Goal: Navigation & Orientation: Find specific page/section

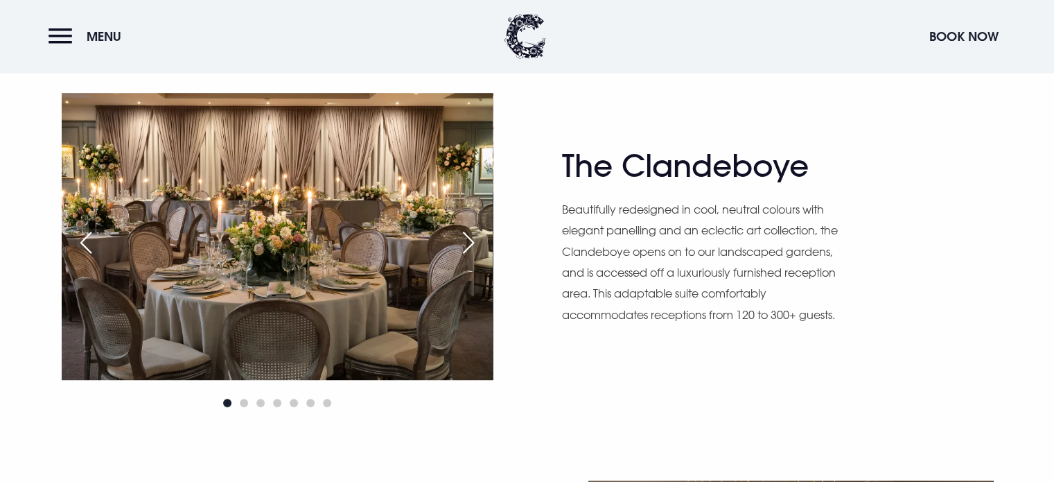
scroll to position [796, 0]
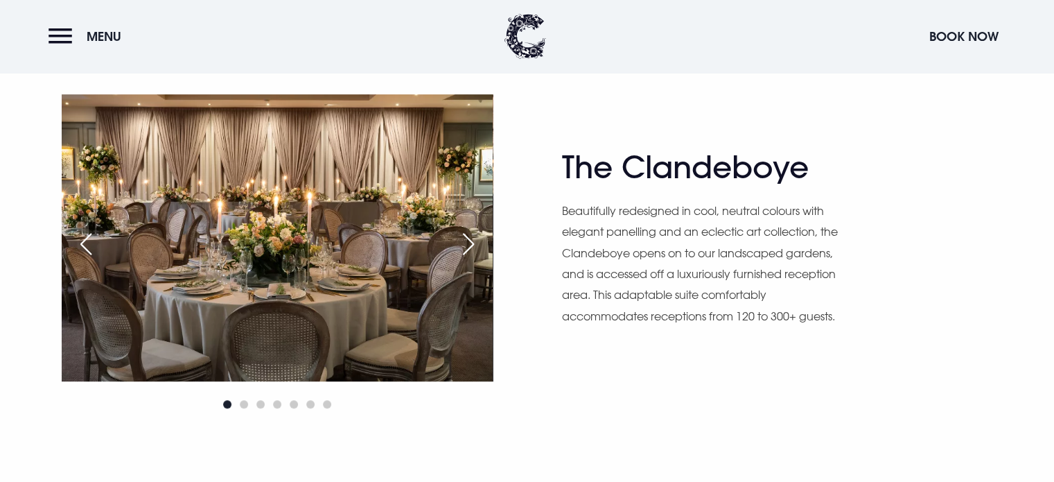
click at [462, 243] on div "Next slide" at bounding box center [468, 244] width 35 height 31
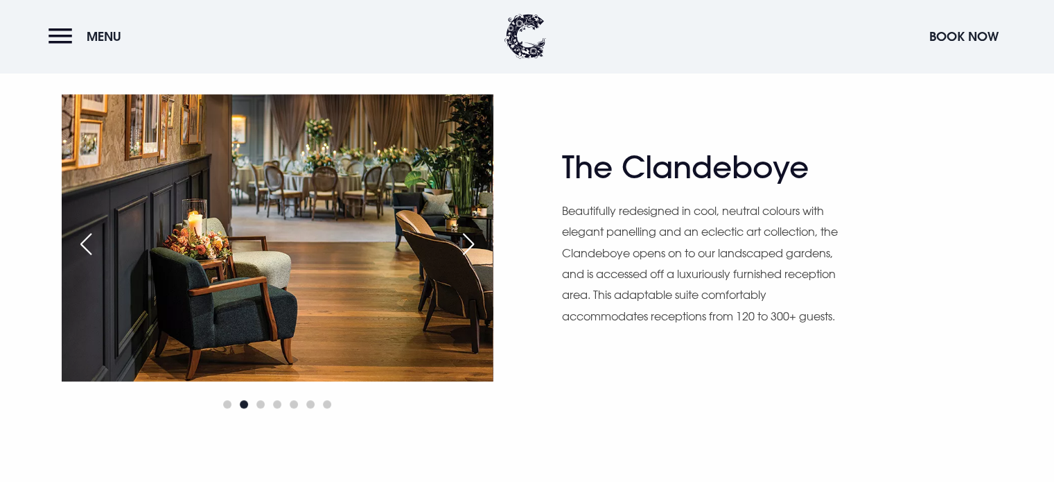
click at [462, 243] on div "Next slide" at bounding box center [468, 244] width 35 height 31
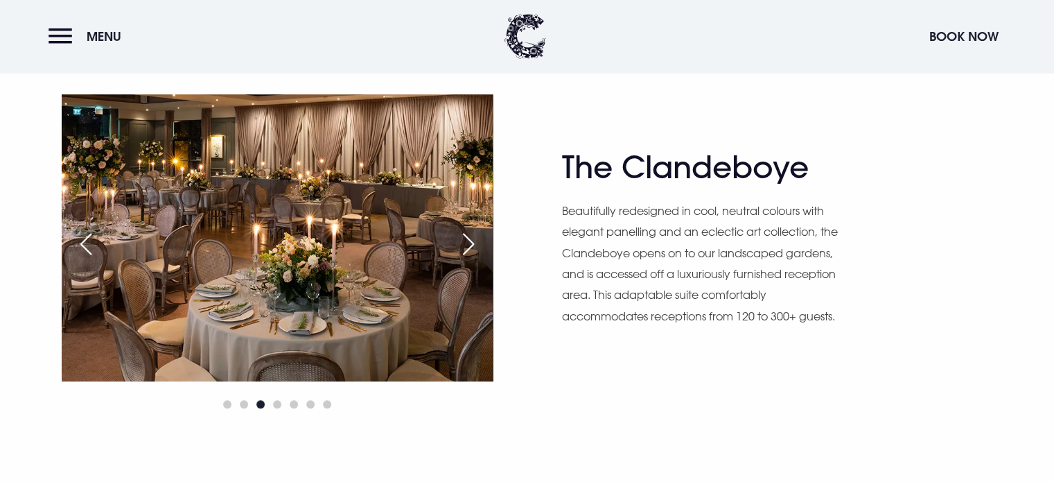
click at [462, 243] on div "Next slide" at bounding box center [468, 244] width 35 height 31
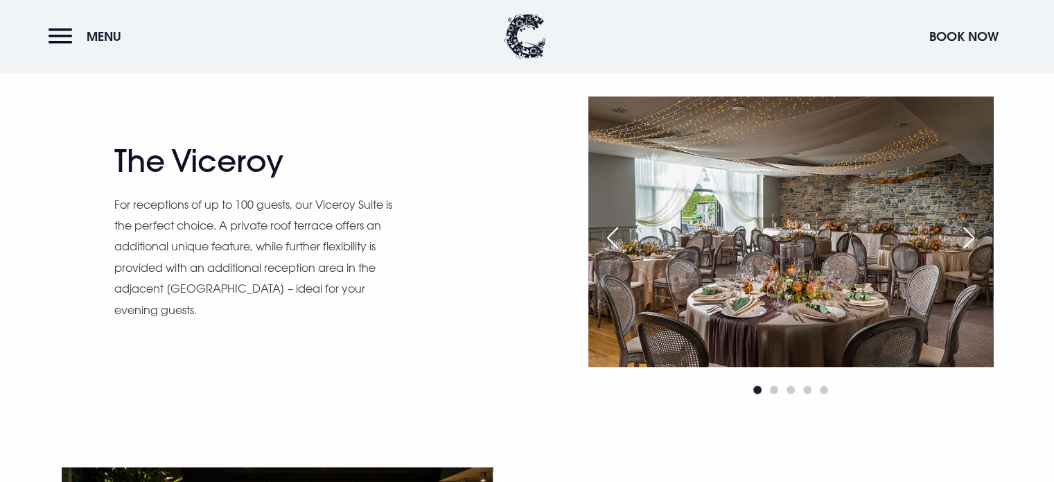
scroll to position [1181, 0]
click at [979, 233] on div "Next slide" at bounding box center [969, 238] width 35 height 31
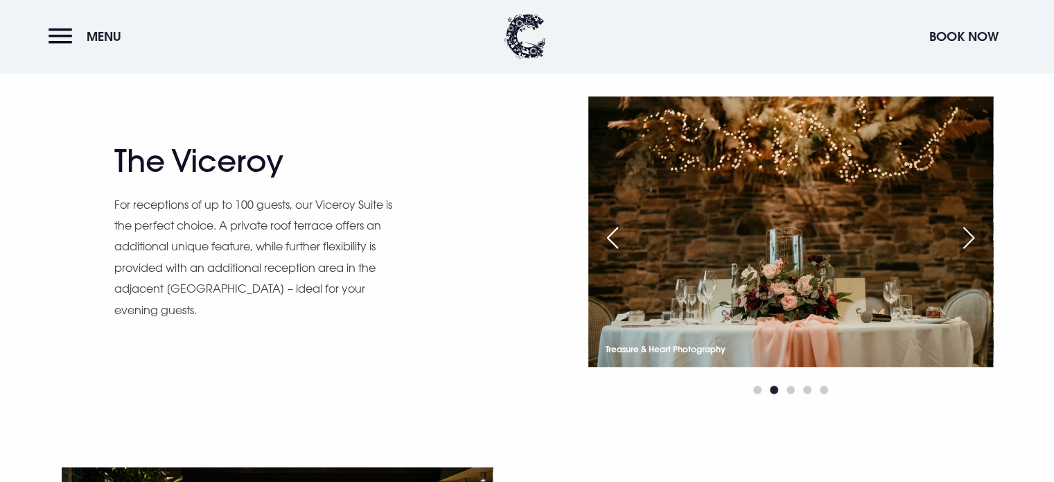
click at [979, 233] on div "Next slide" at bounding box center [969, 238] width 35 height 31
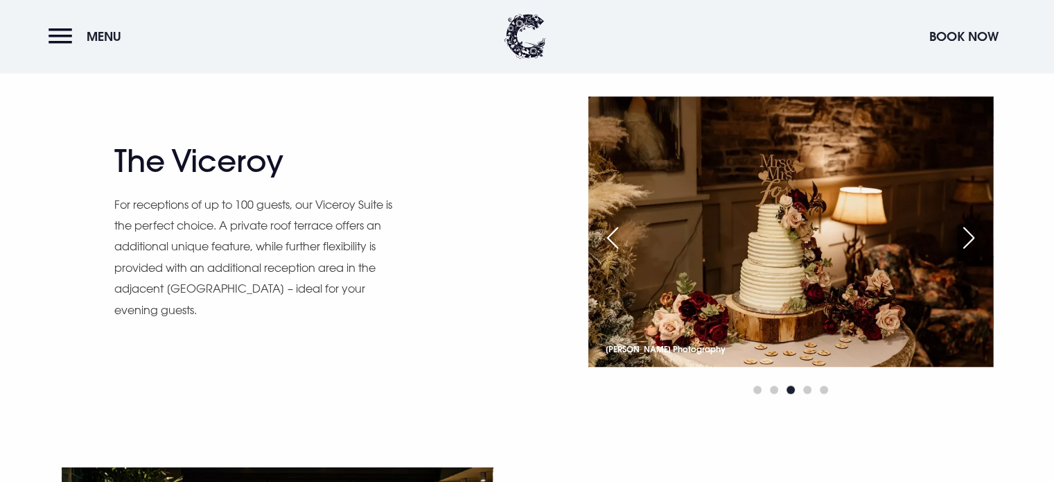
click at [979, 233] on div "Next slide" at bounding box center [969, 238] width 35 height 31
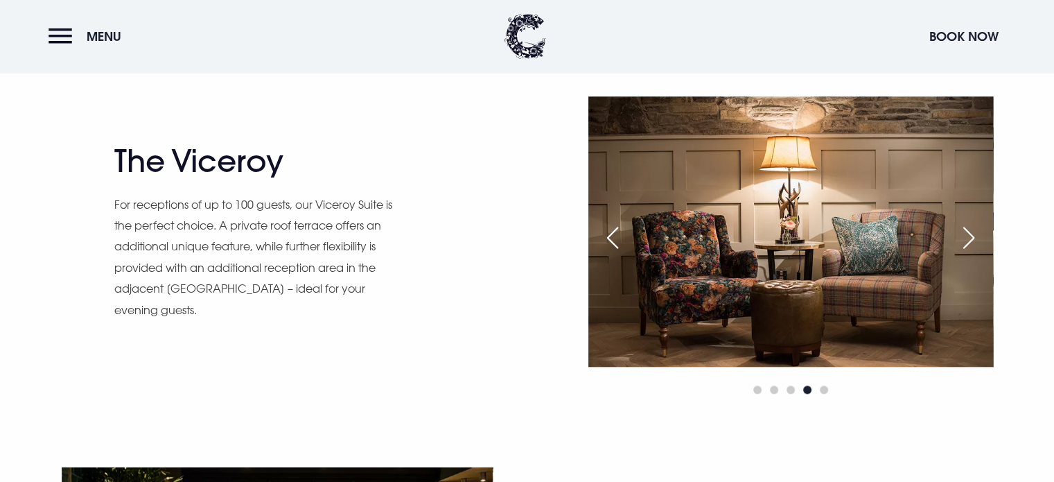
click at [979, 233] on div "Next slide" at bounding box center [969, 238] width 35 height 31
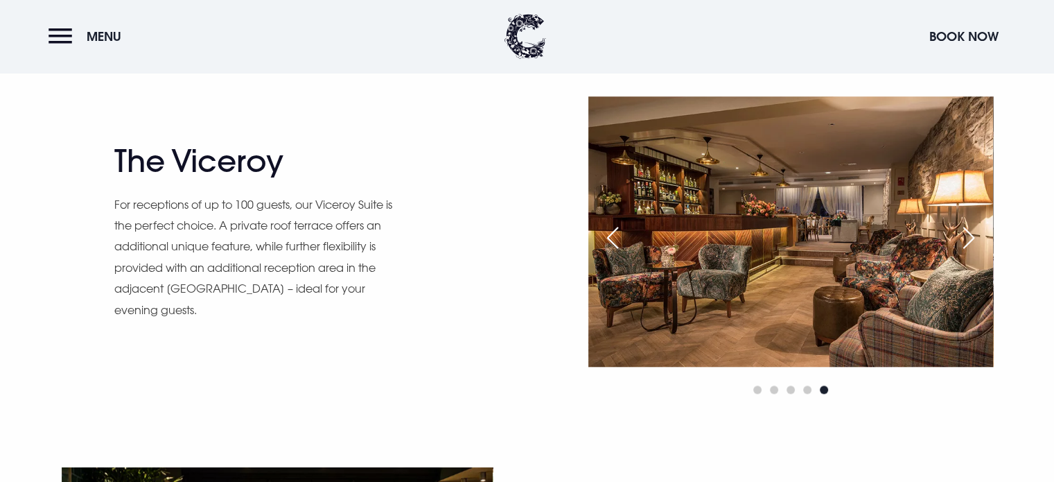
click at [979, 233] on div "Next slide" at bounding box center [969, 238] width 35 height 31
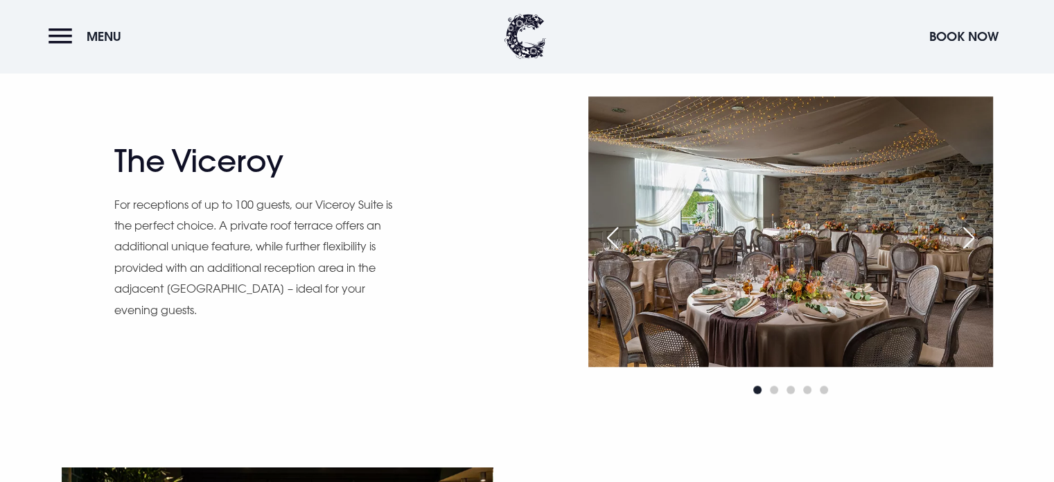
click at [979, 233] on div "Next slide" at bounding box center [969, 238] width 35 height 31
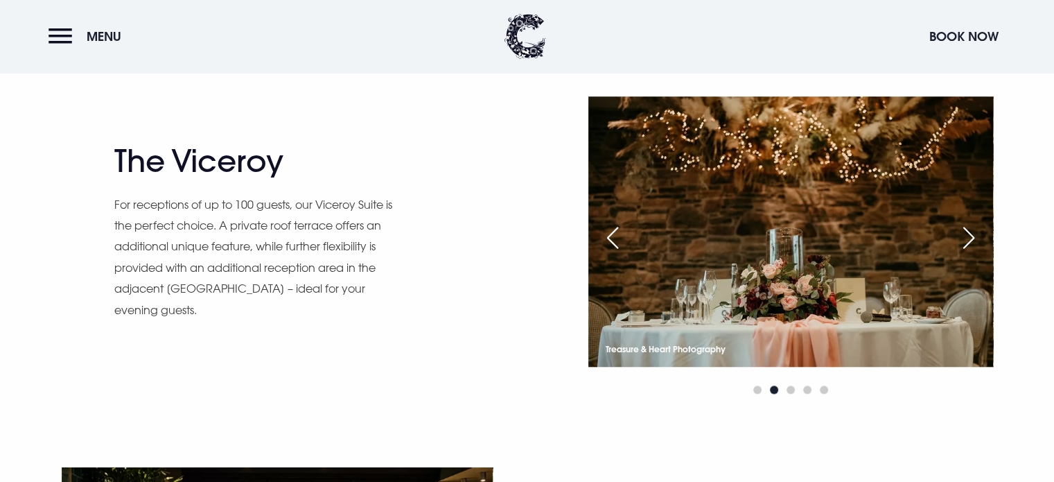
click at [979, 233] on div "Next slide" at bounding box center [969, 238] width 35 height 31
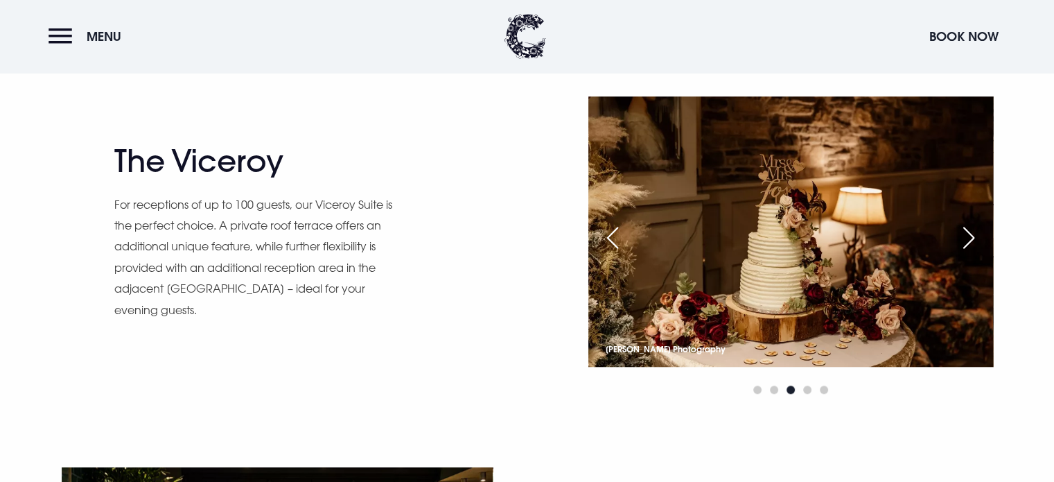
click at [979, 233] on div "Next slide" at bounding box center [969, 238] width 35 height 31
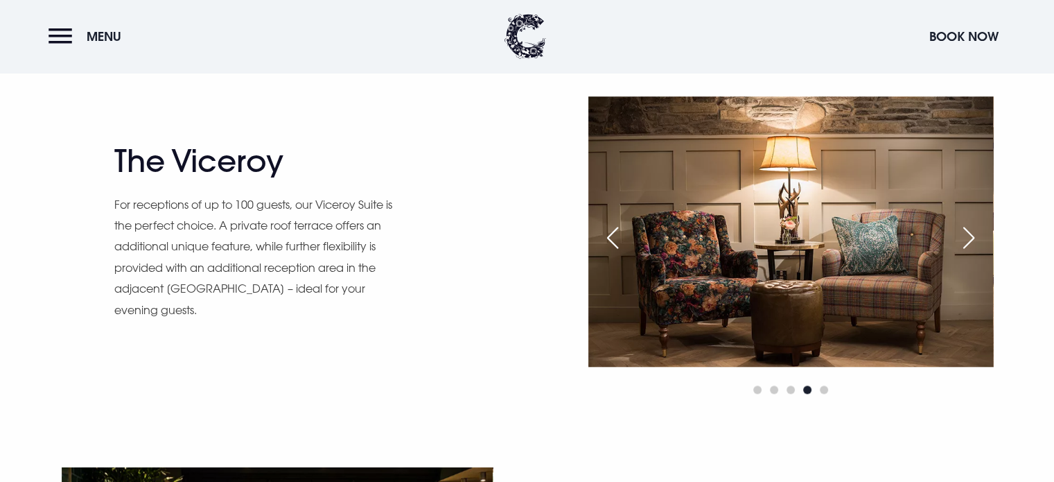
click at [979, 233] on div "Next slide" at bounding box center [969, 238] width 35 height 31
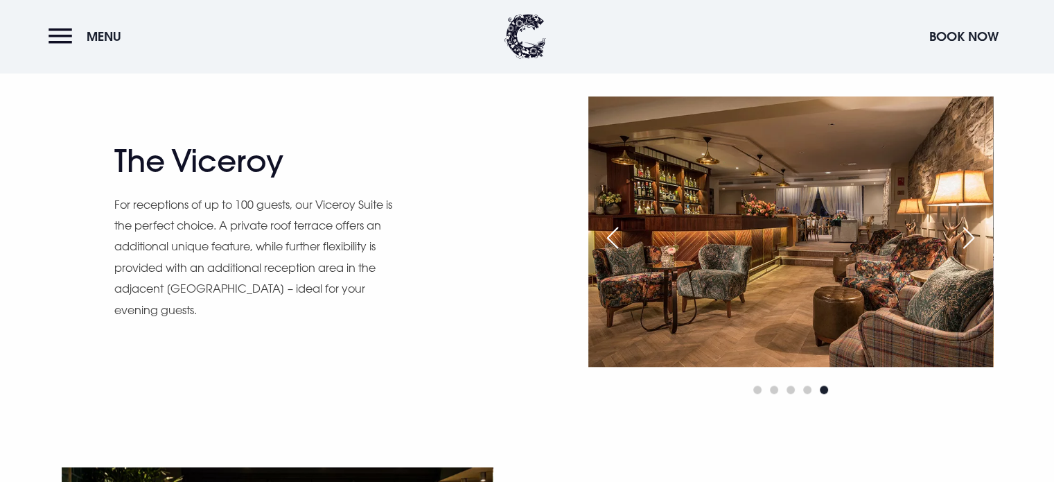
click at [979, 233] on div "Next slide" at bounding box center [969, 238] width 35 height 31
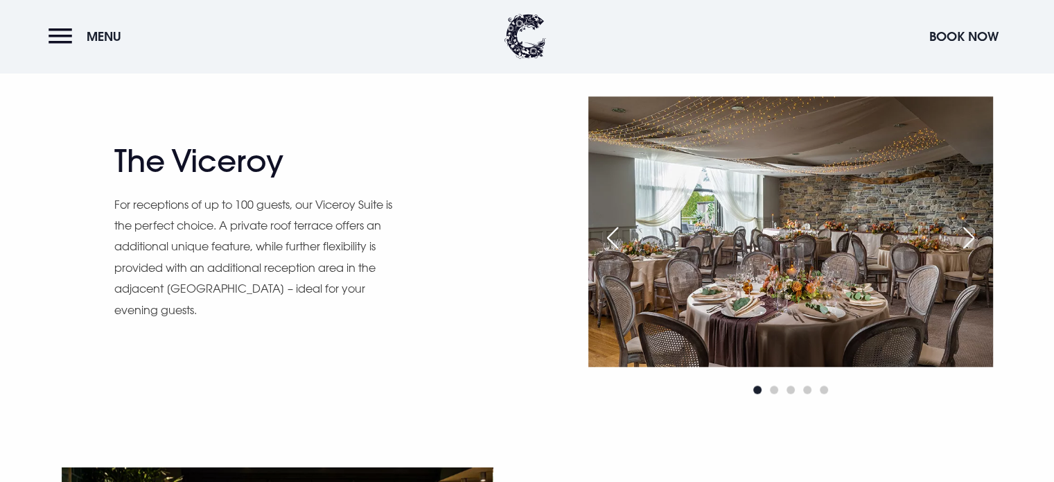
click at [598, 236] on div "Previous slide" at bounding box center [612, 238] width 35 height 31
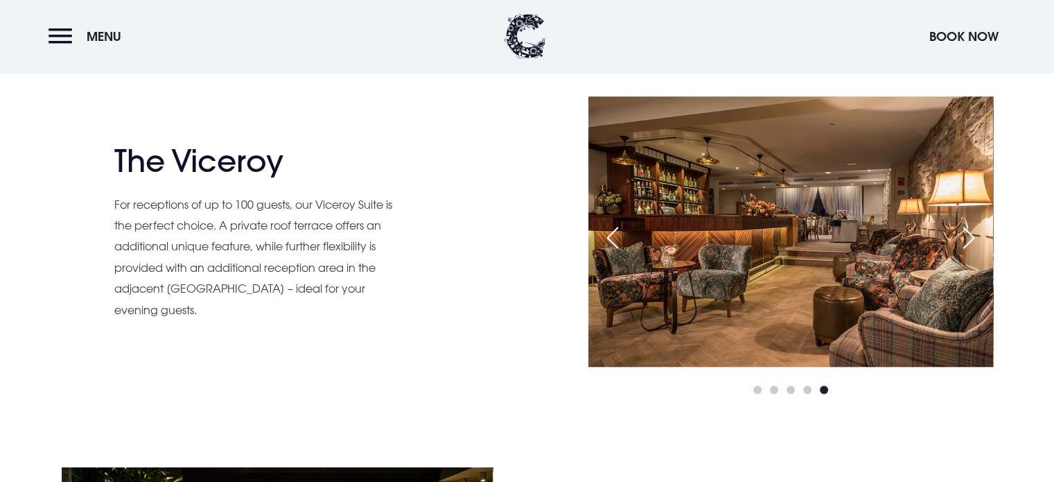
click at [960, 233] on div "Next slide" at bounding box center [969, 238] width 35 height 31
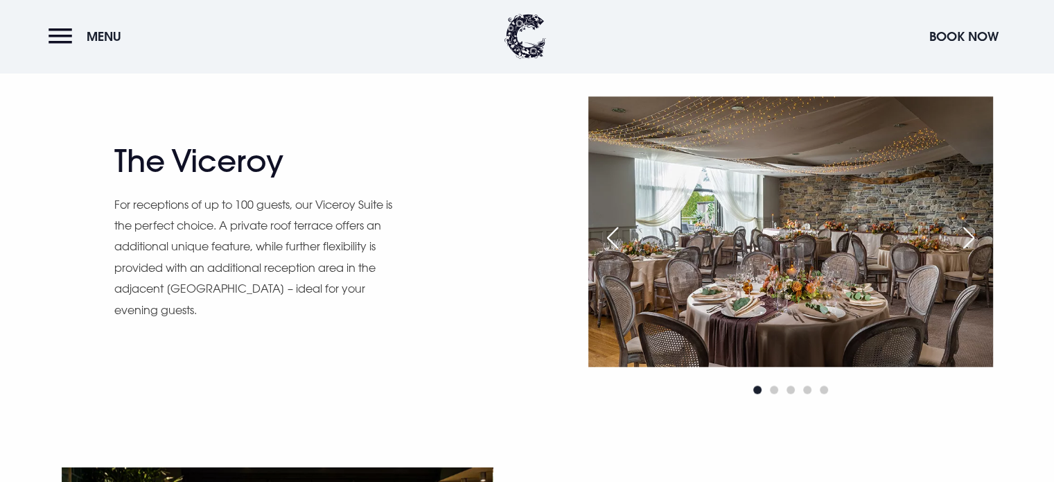
click at [960, 233] on div "Next slide" at bounding box center [969, 238] width 35 height 31
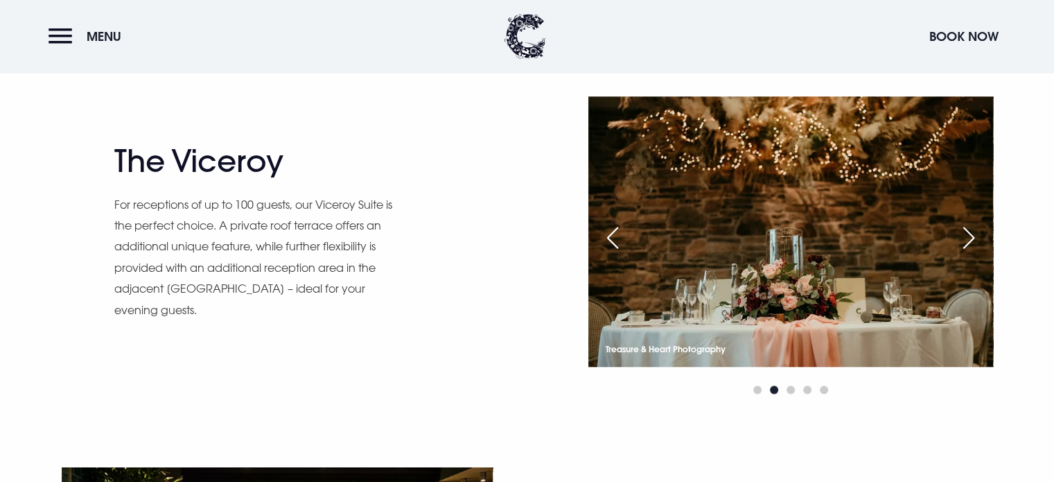
click at [960, 233] on div "Next slide" at bounding box center [969, 238] width 35 height 31
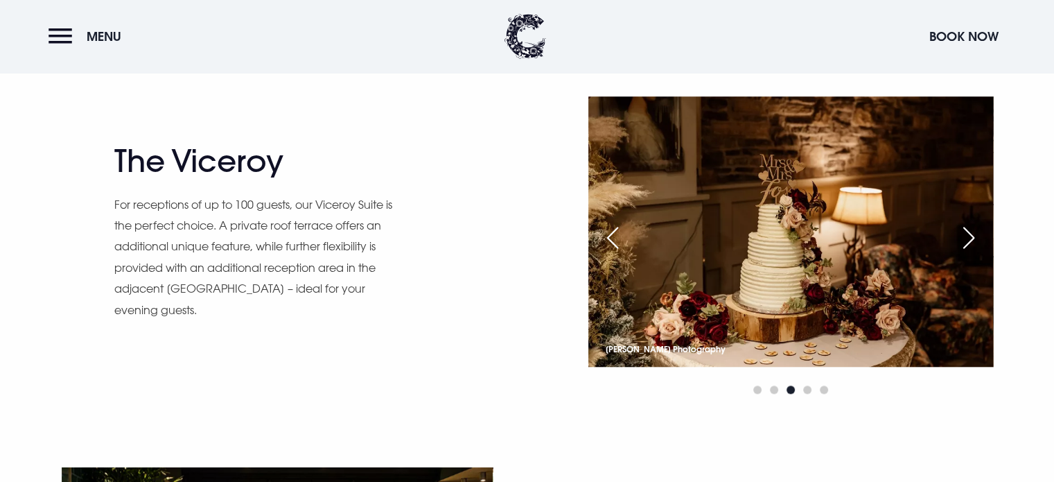
click at [960, 233] on div "Next slide" at bounding box center [969, 238] width 35 height 31
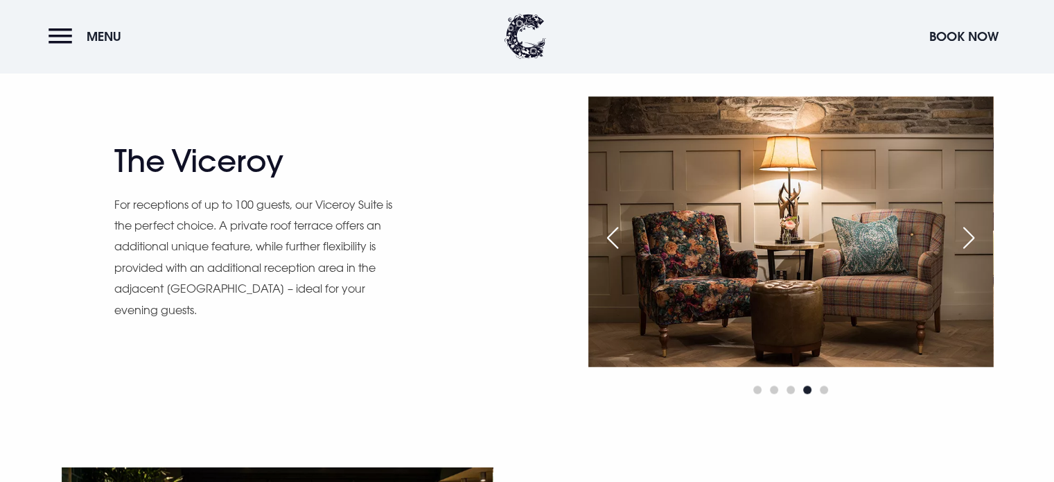
click at [960, 233] on div "Next slide" at bounding box center [969, 238] width 35 height 31
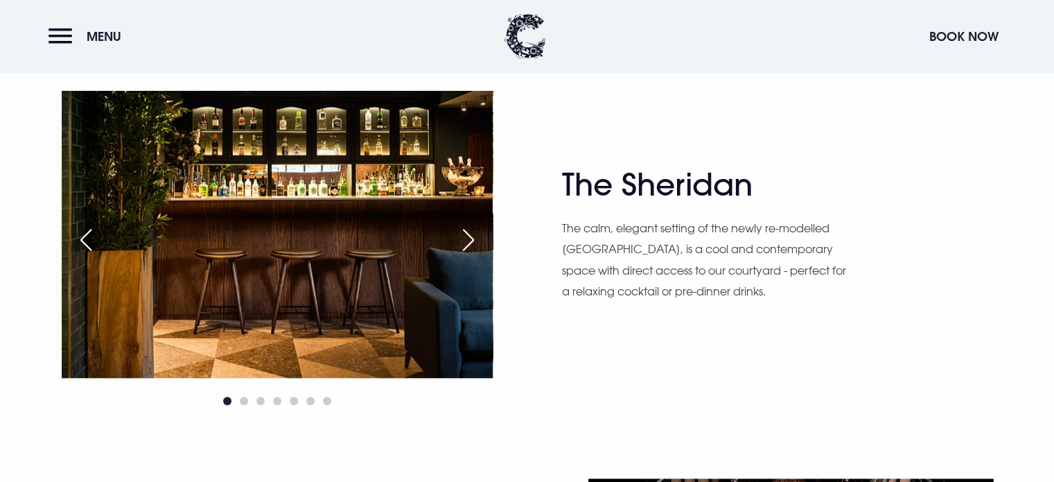
scroll to position [1558, 0]
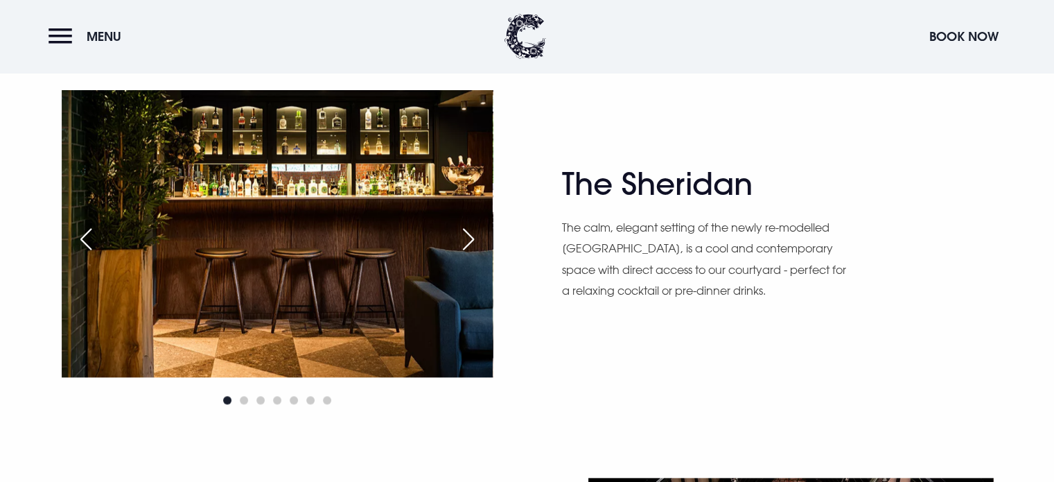
click at [472, 234] on div "Next slide" at bounding box center [468, 239] width 35 height 31
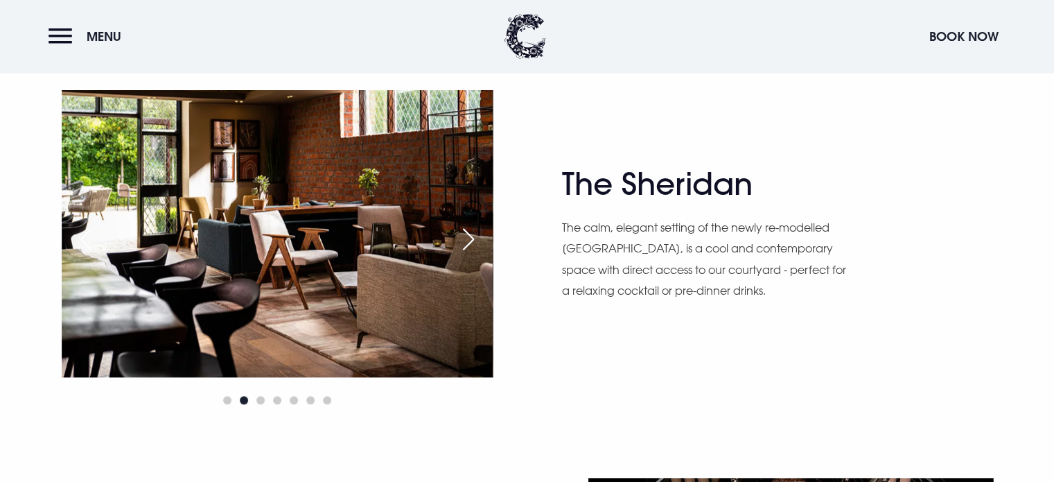
click at [472, 234] on div "Next slide" at bounding box center [468, 239] width 35 height 31
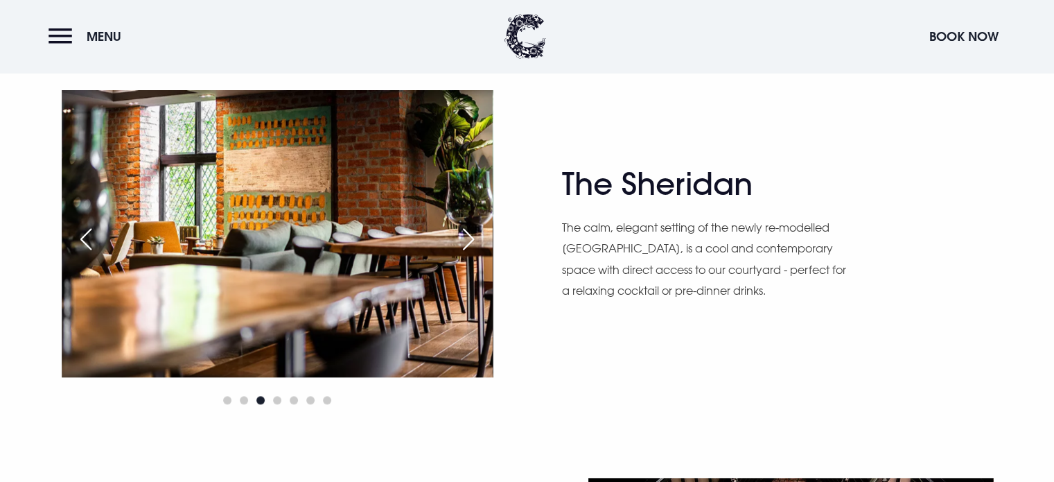
click at [472, 234] on div "Next slide" at bounding box center [468, 239] width 35 height 31
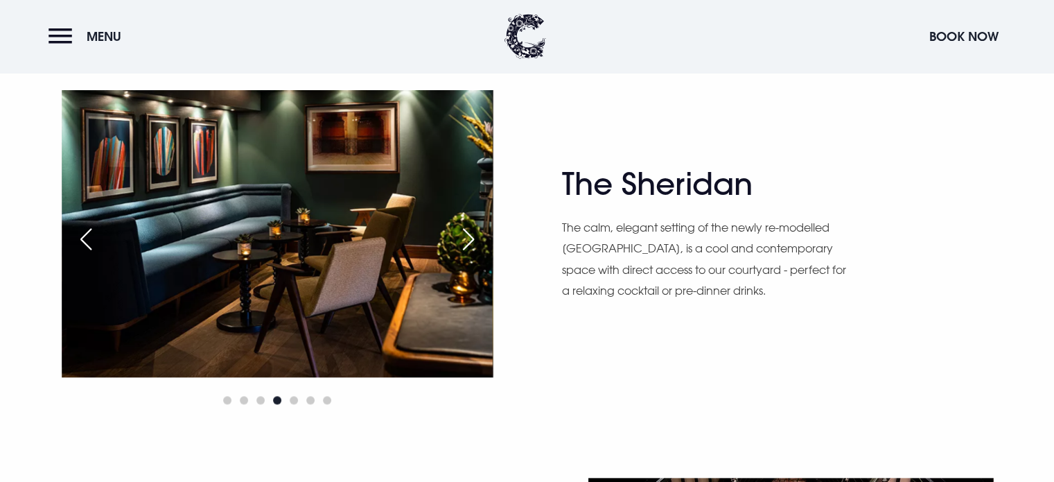
click at [472, 234] on div "Next slide" at bounding box center [468, 239] width 35 height 31
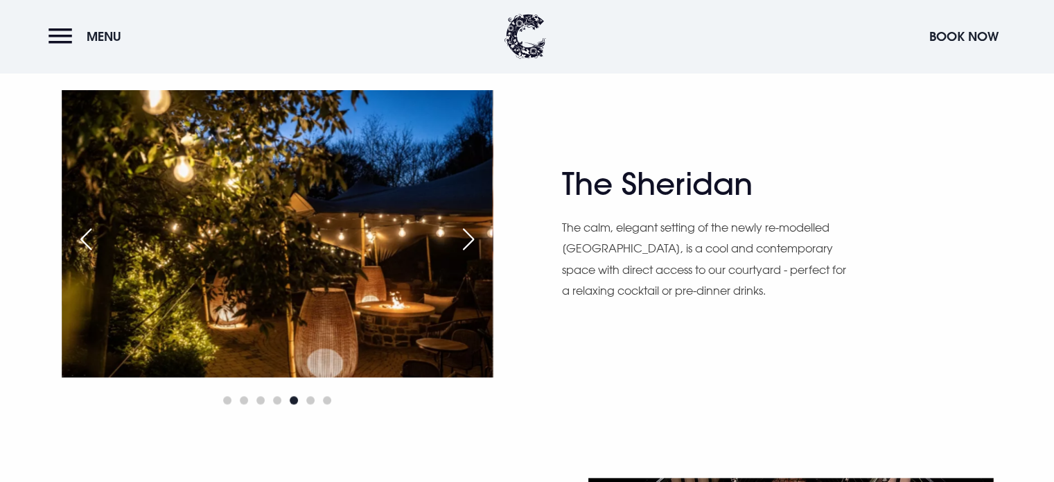
click at [472, 234] on div "Next slide" at bounding box center [468, 239] width 35 height 31
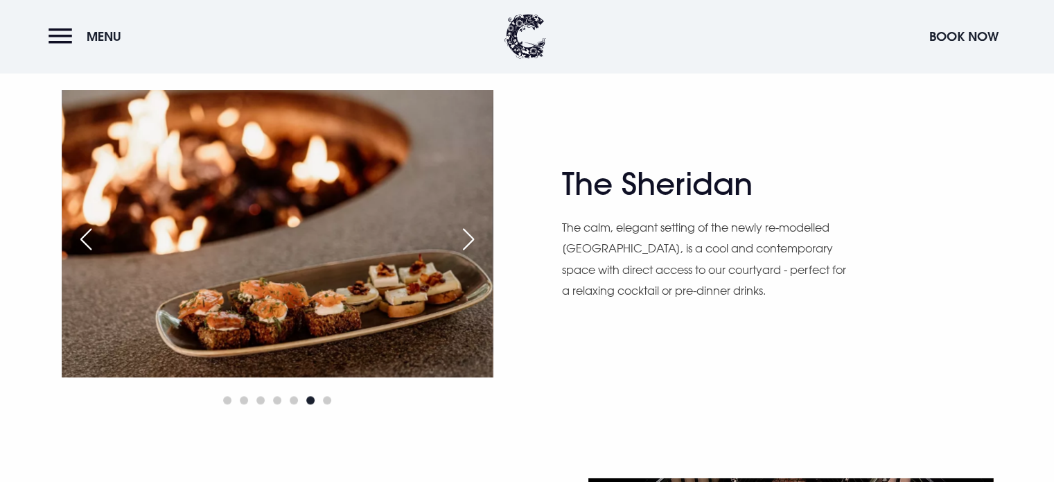
click at [472, 234] on div "Next slide" at bounding box center [468, 239] width 35 height 31
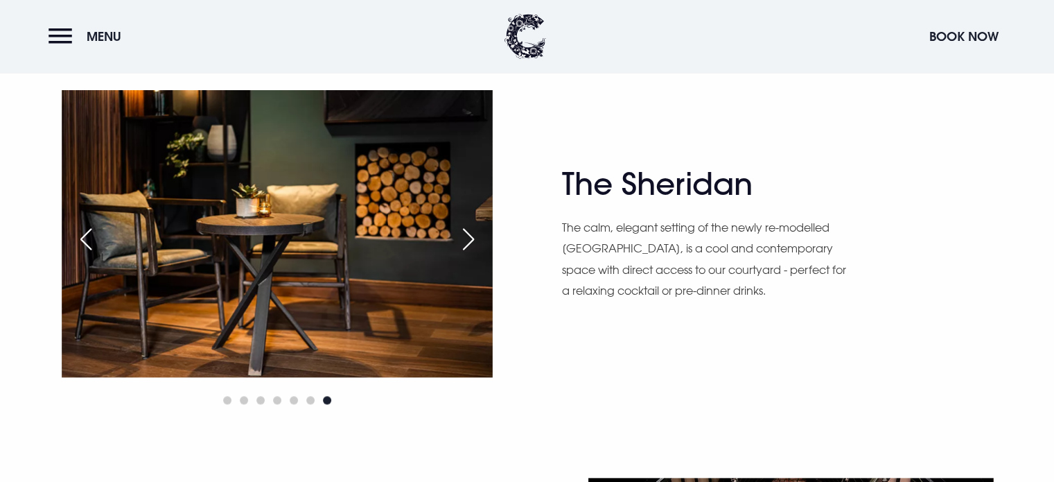
click at [472, 234] on div "Next slide" at bounding box center [468, 239] width 35 height 31
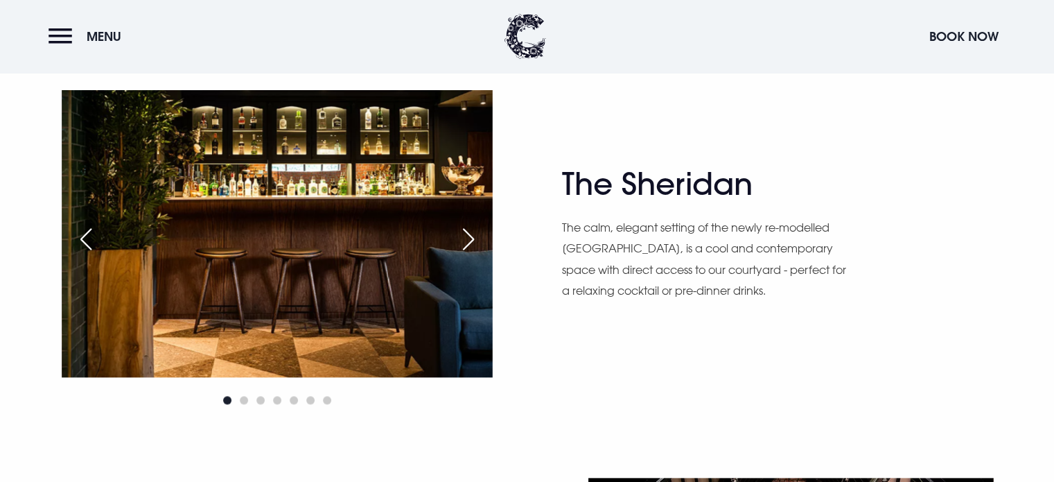
click at [472, 234] on div "Next slide" at bounding box center [468, 239] width 35 height 31
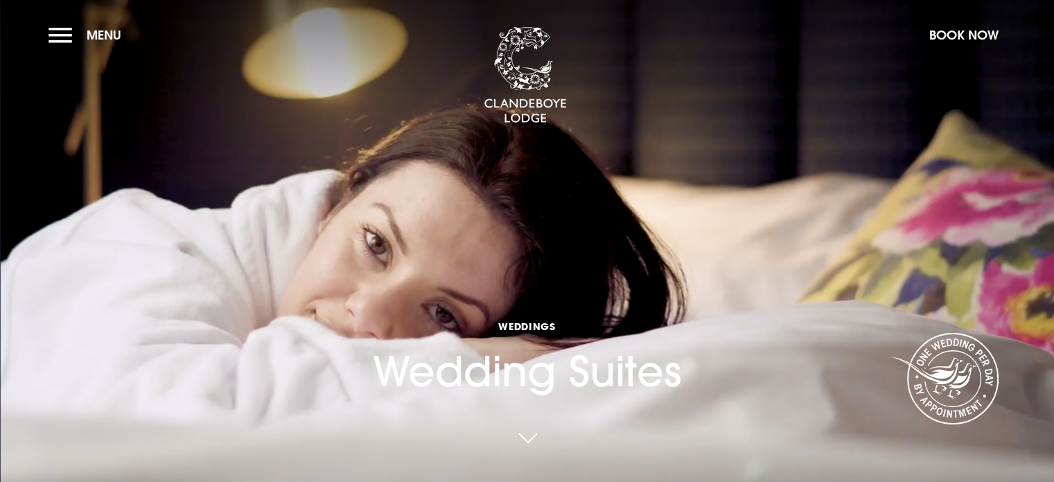
scroll to position [0, 0]
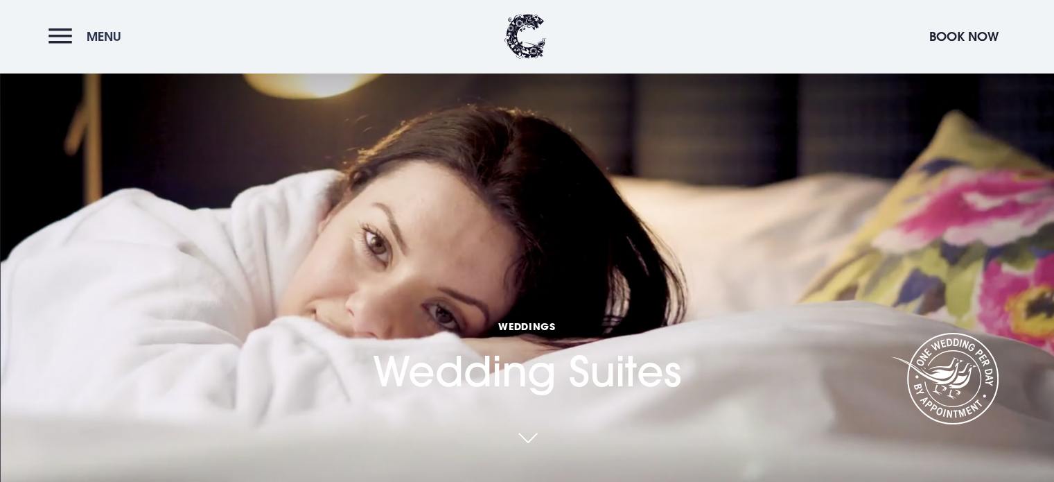
click at [60, 40] on button "Menu" at bounding box center [89, 36] width 80 height 30
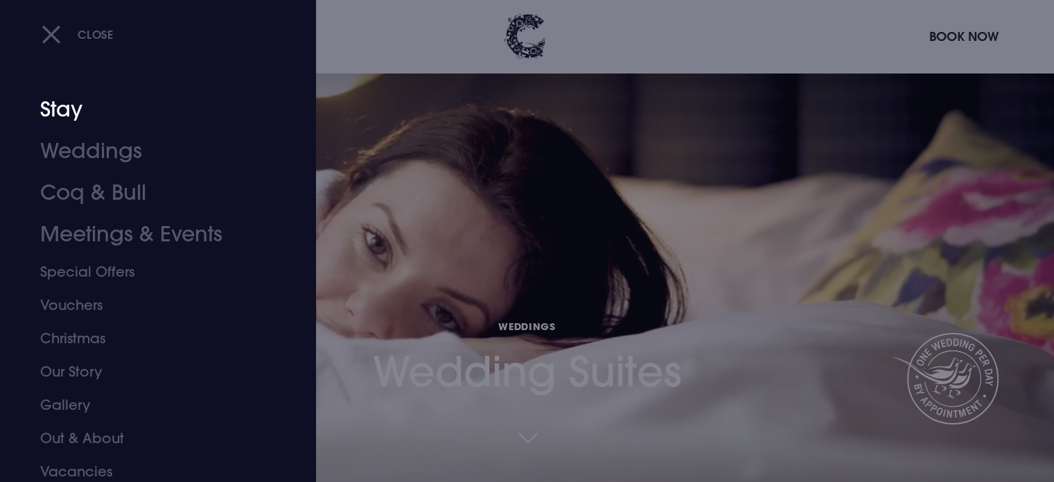
click at [71, 110] on link "Stay" at bounding box center [149, 110] width 219 height 42
